Goal: Task Accomplishment & Management: Use online tool/utility

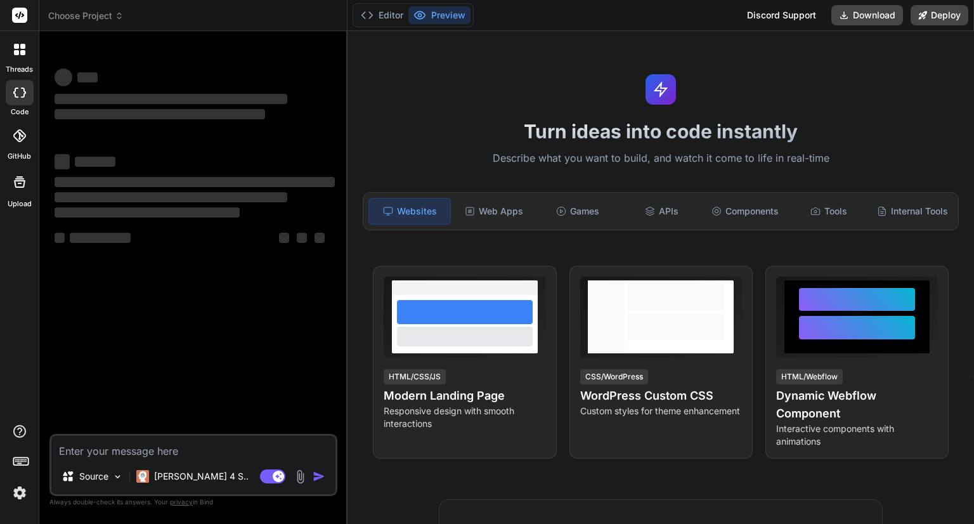
click at [21, 490] on img at bounding box center [20, 493] width 22 height 22
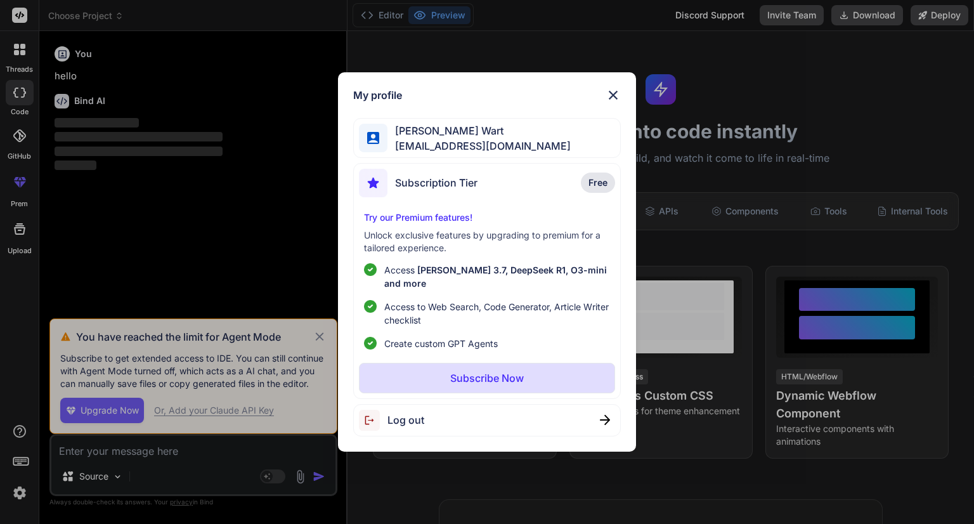
click at [395, 416] on span "Log out" at bounding box center [405, 419] width 37 height 15
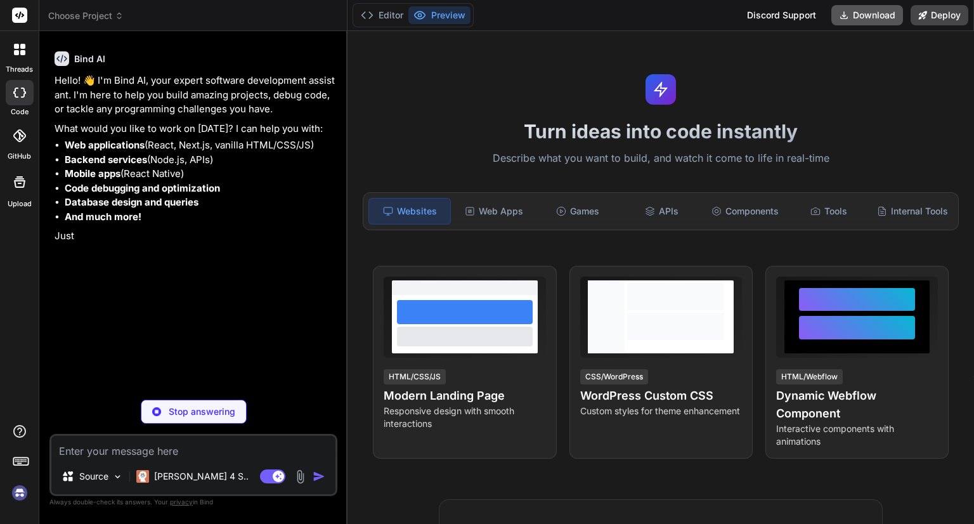
type textarea "x"
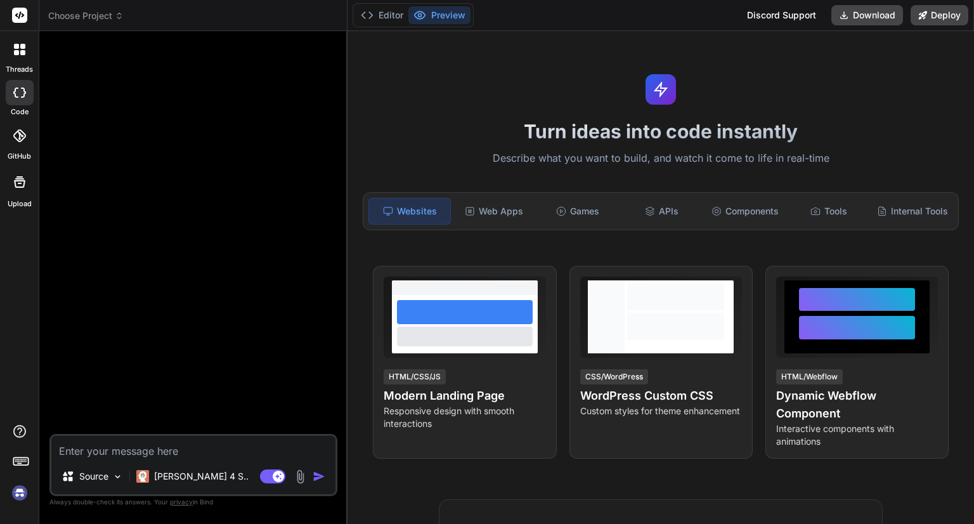
click at [13, 495] on img at bounding box center [20, 493] width 22 height 22
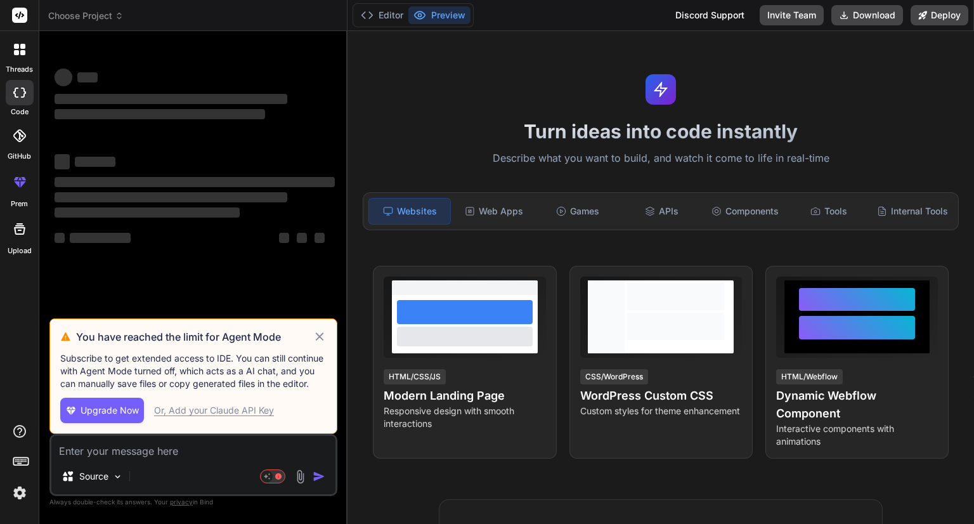
click at [16, 493] on img at bounding box center [20, 493] width 22 height 22
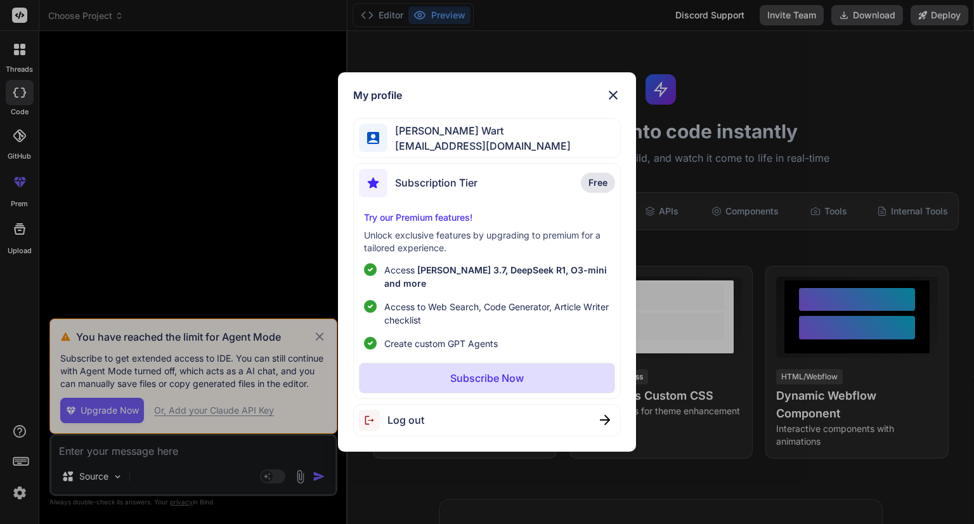
click at [455, 410] on div "Log out" at bounding box center [486, 420] width 267 height 32
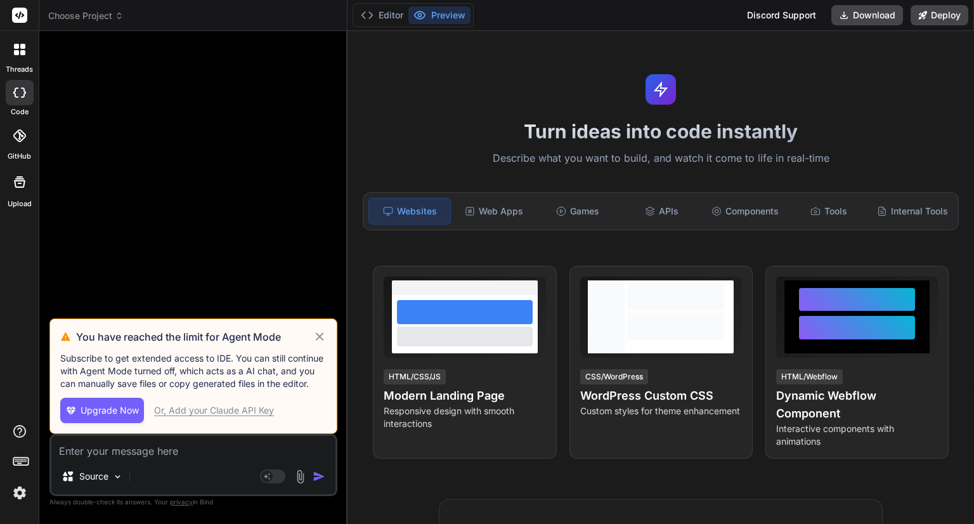
type textarea "x"
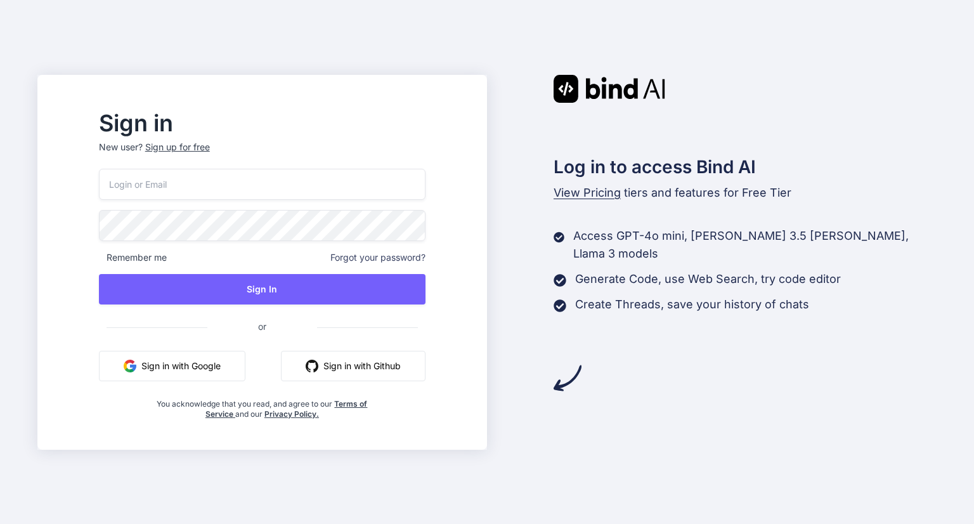
click at [190, 368] on button "Sign in with Google" at bounding box center [172, 366] width 146 height 30
